Goal: Transaction & Acquisition: Book appointment/travel/reservation

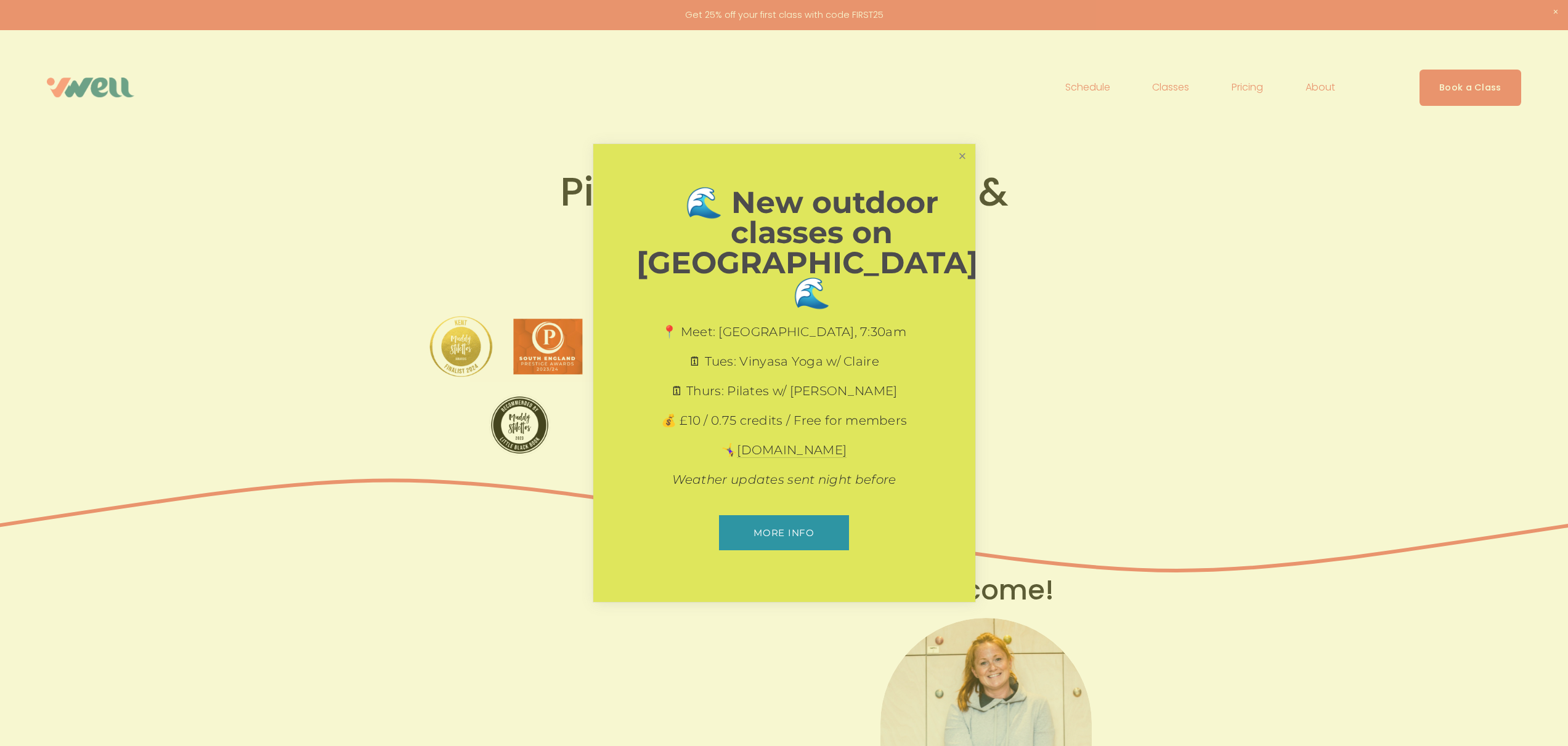
click at [954, 167] on link "Close" at bounding box center [962, 156] width 21 height 21
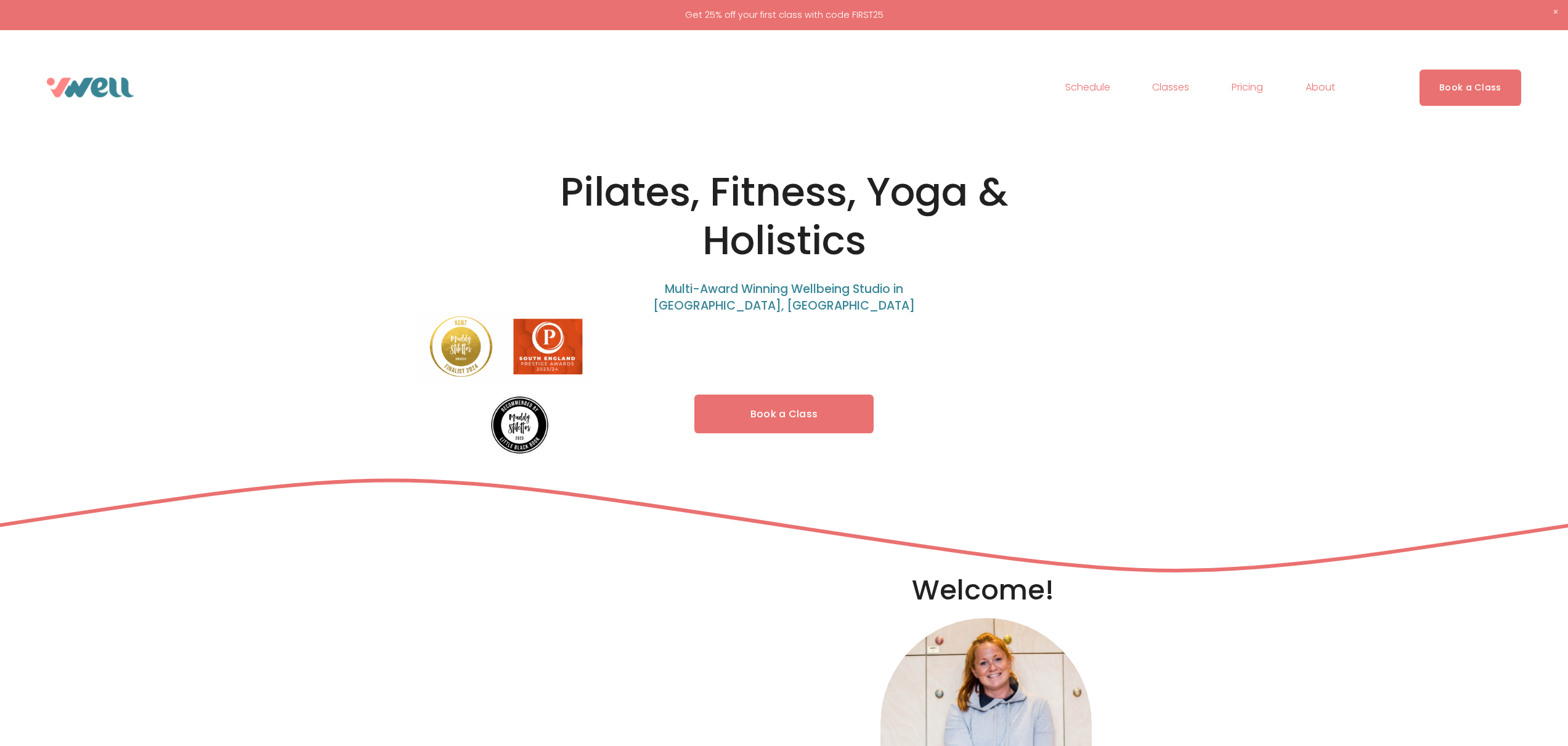
click at [0, 0] on span "Pilates" at bounding box center [0, 0] width 0 height 0
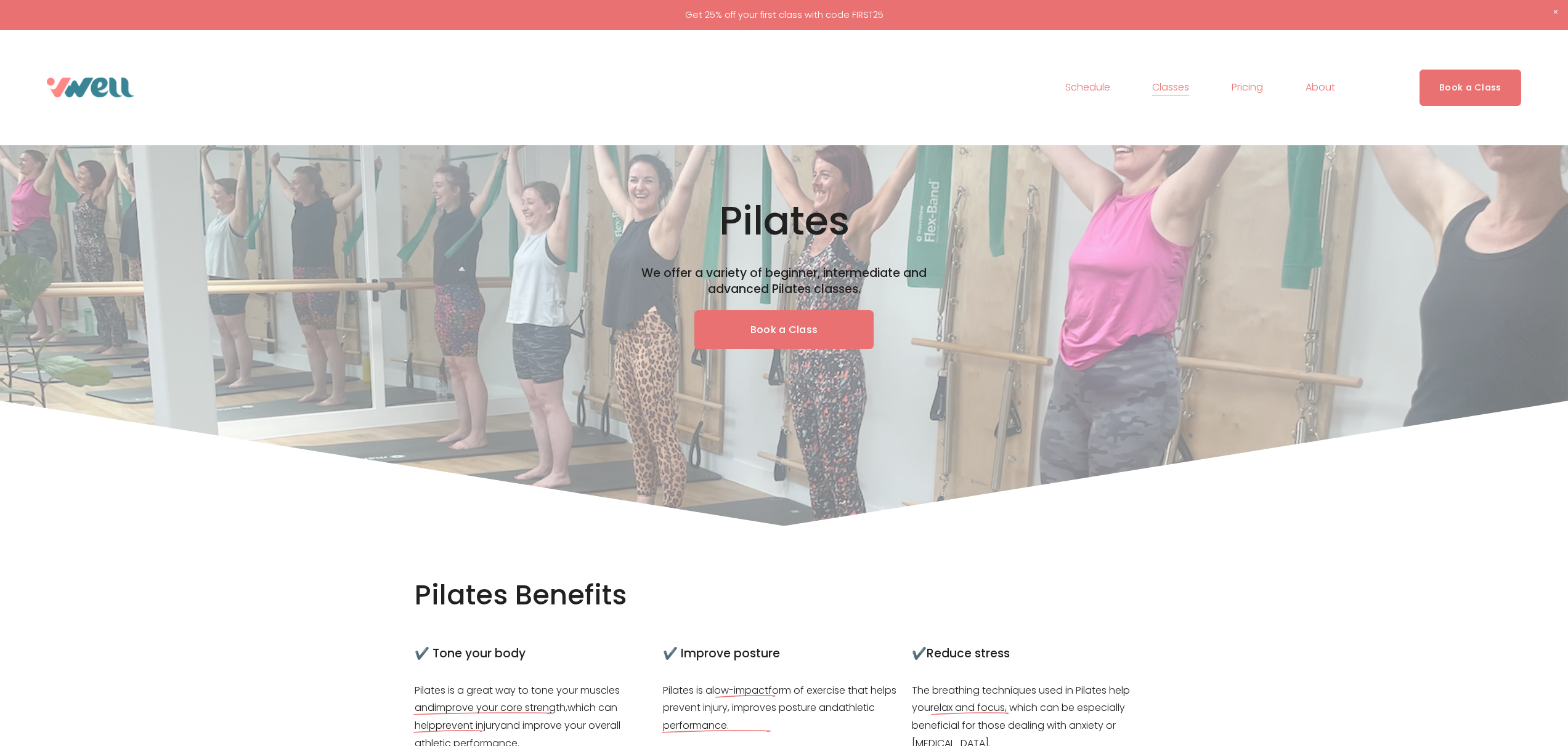
click at [1249, 86] on link "Pricing" at bounding box center [1246, 87] width 31 height 20
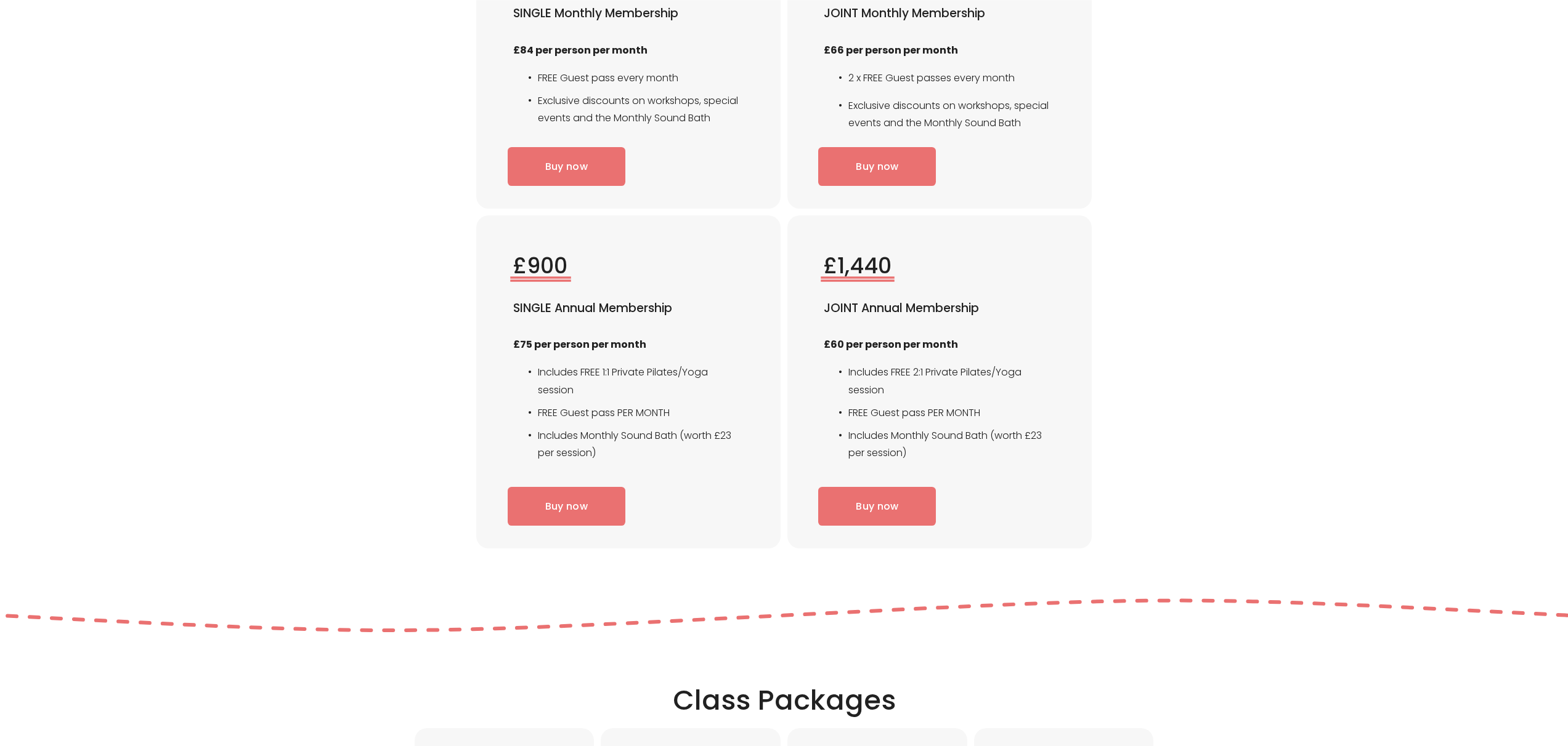
scroll to position [1890, 0]
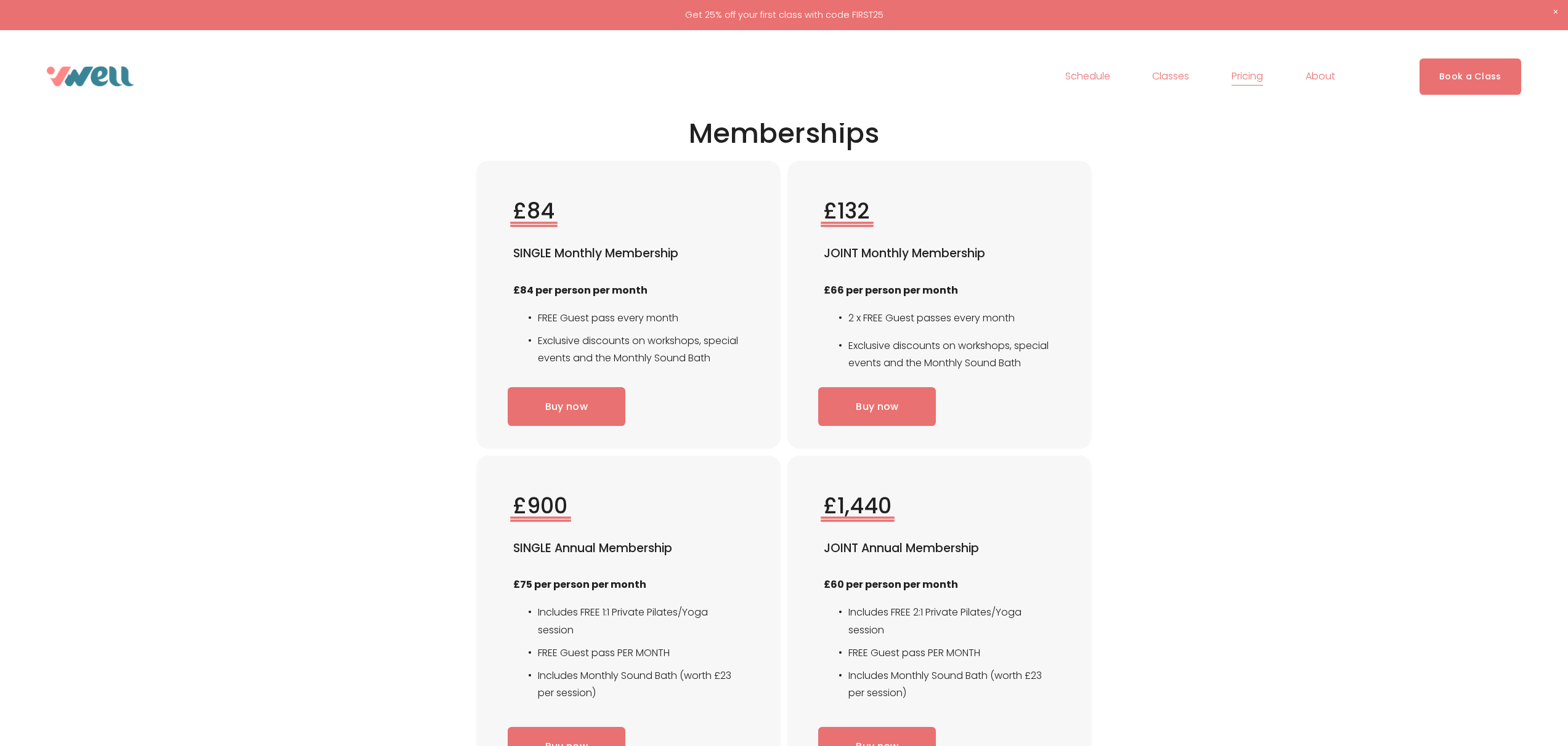
click at [1071, 72] on link "Schedule" at bounding box center [1087, 76] width 45 height 20
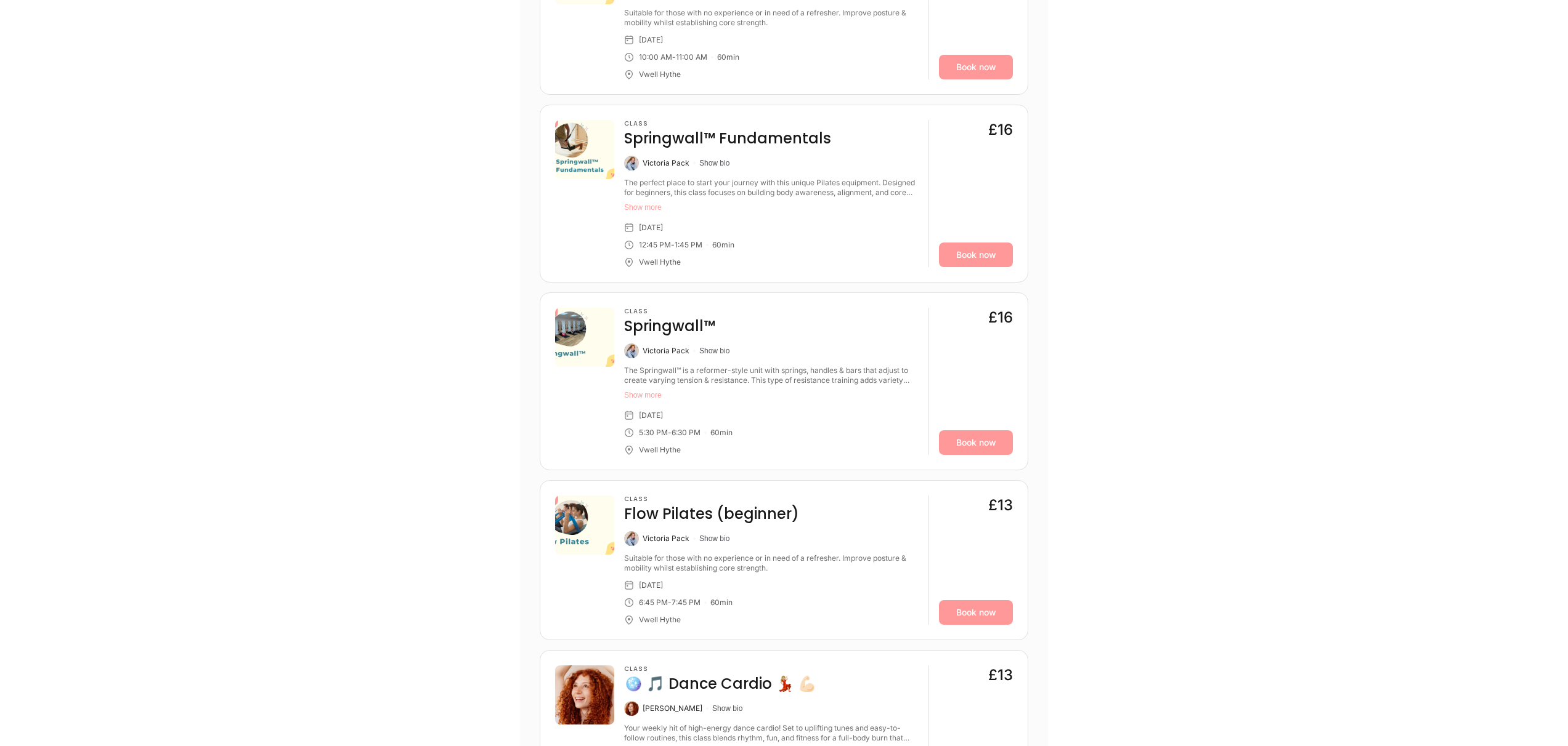
scroll to position [2477, 0]
